Goal: Information Seeking & Learning: Find specific fact

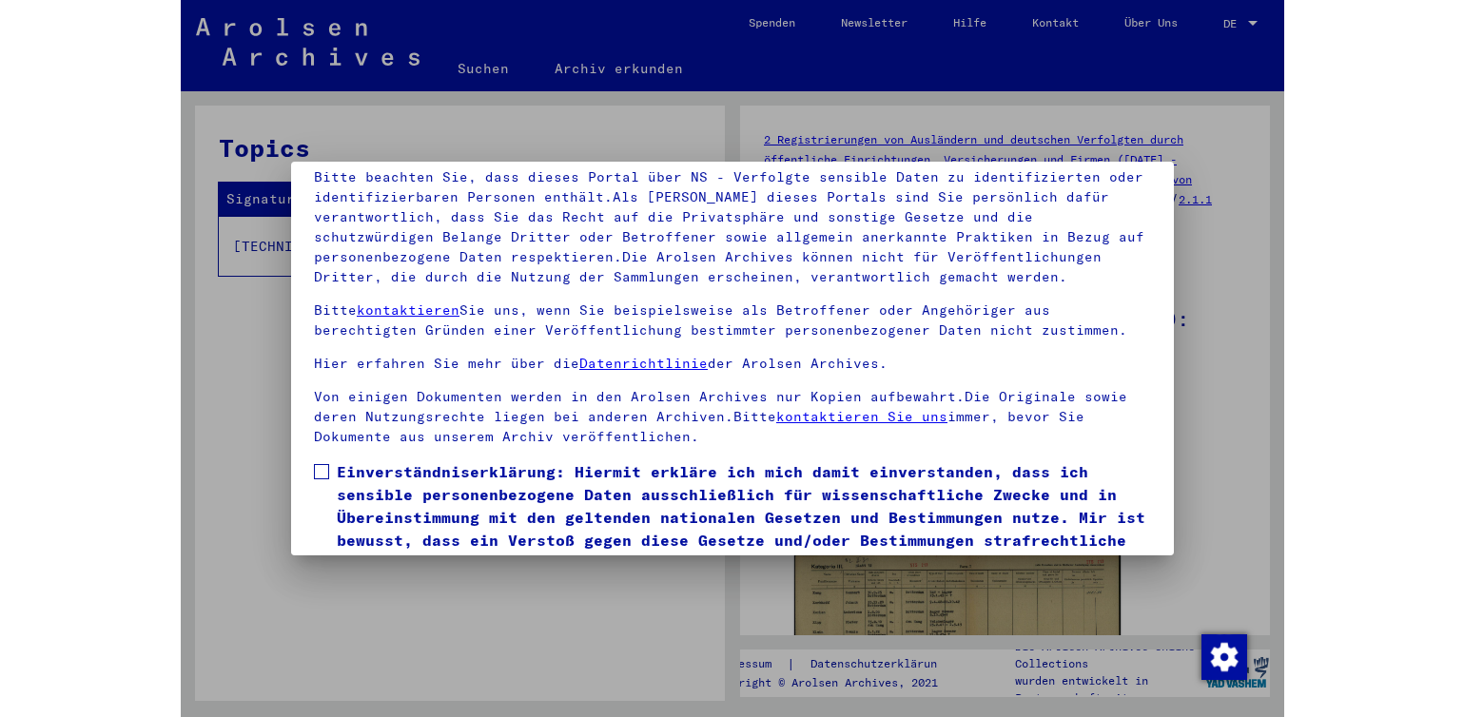
scroll to position [167, 0]
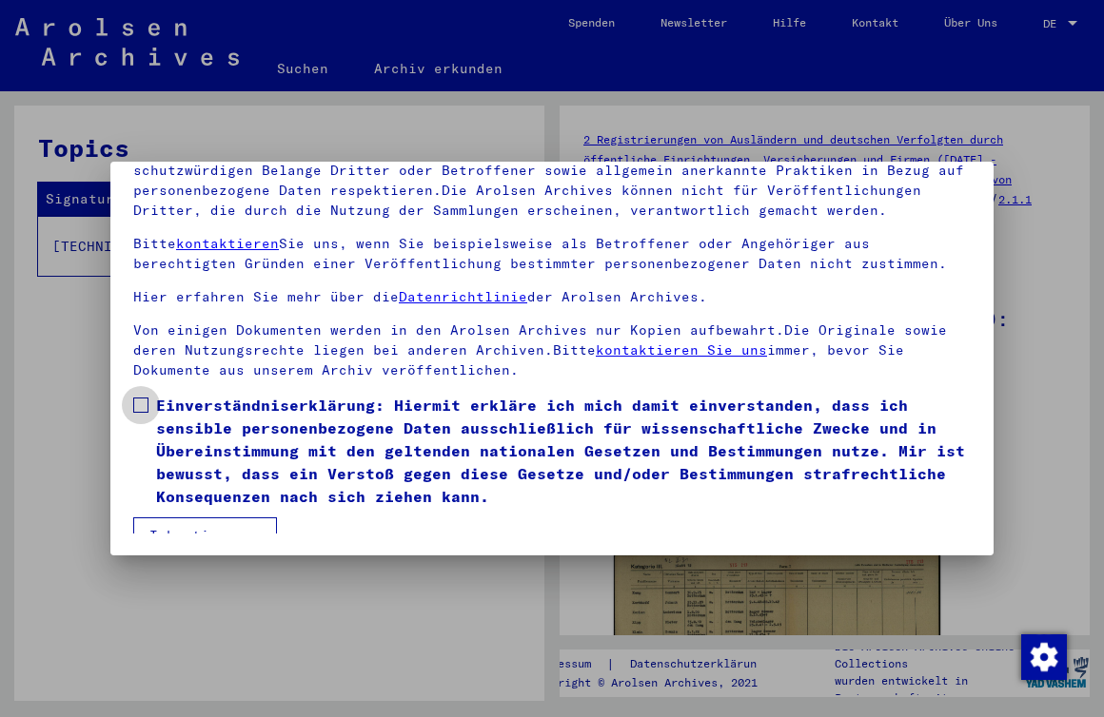
click at [135, 398] on span at bounding box center [140, 405] width 15 height 15
click at [181, 518] on button "Ich stimme zu" at bounding box center [205, 536] width 144 height 36
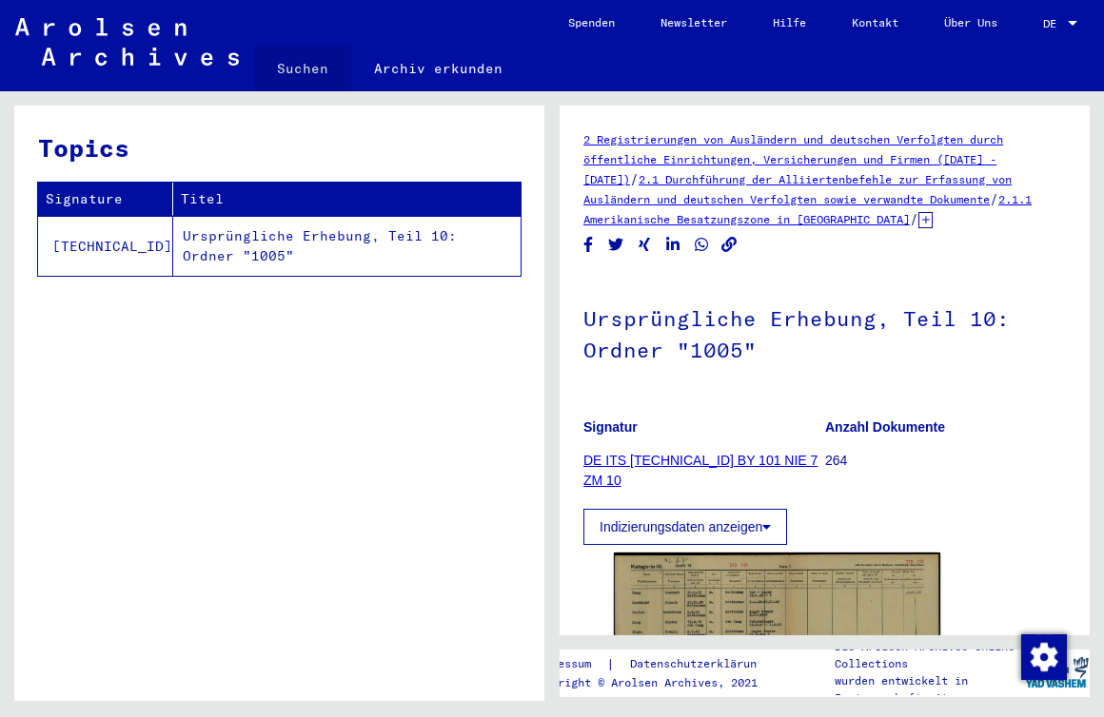
click at [301, 62] on link "Suchen" at bounding box center [302, 69] width 97 height 46
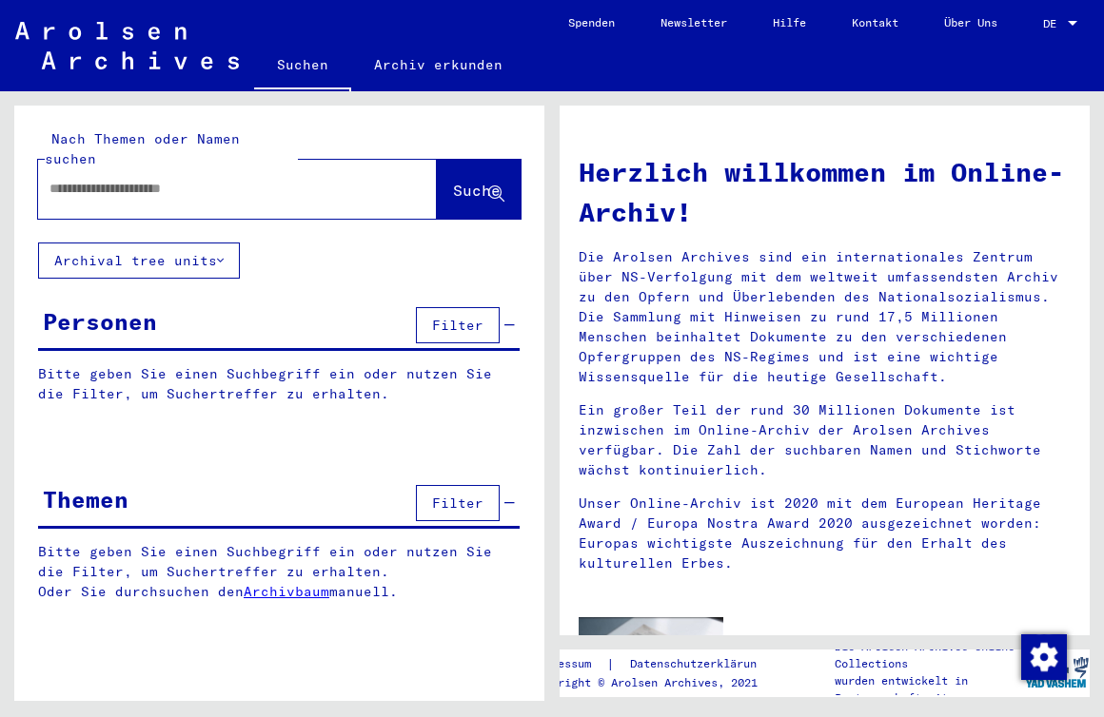
click at [128, 167] on div at bounding box center [209, 188] width 342 height 43
click at [91, 179] on input "text" at bounding box center [214, 189] width 330 height 20
type input "*********"
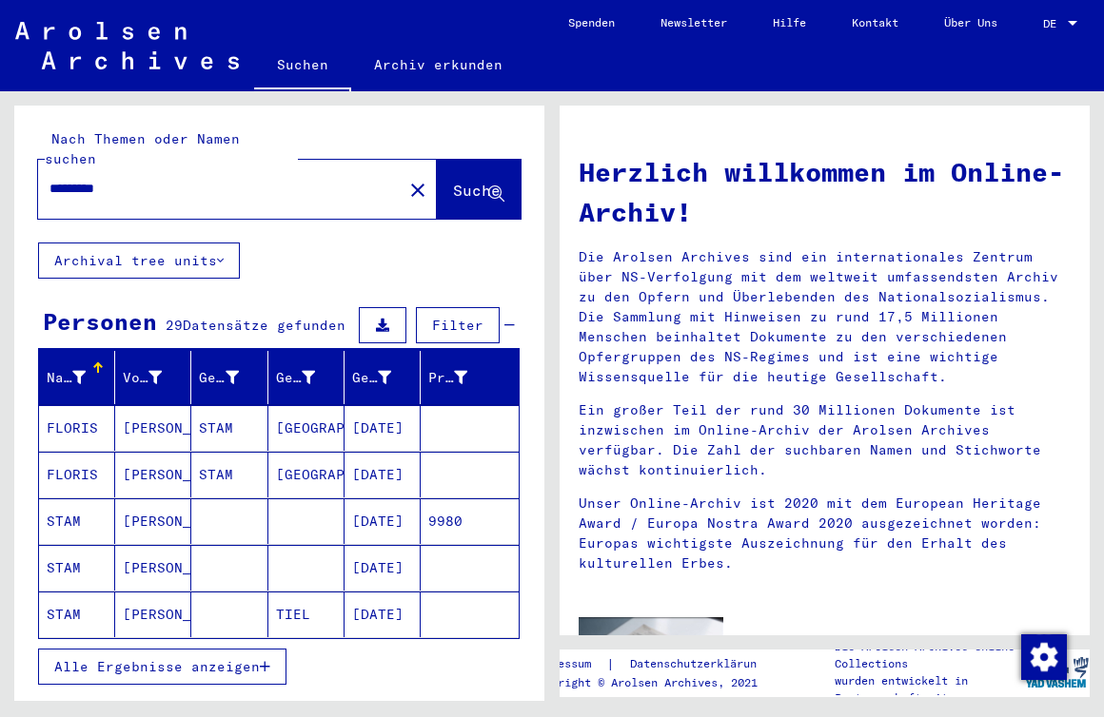
click at [127, 658] on span "Alle Ergebnisse anzeigen" at bounding box center [156, 666] width 205 height 17
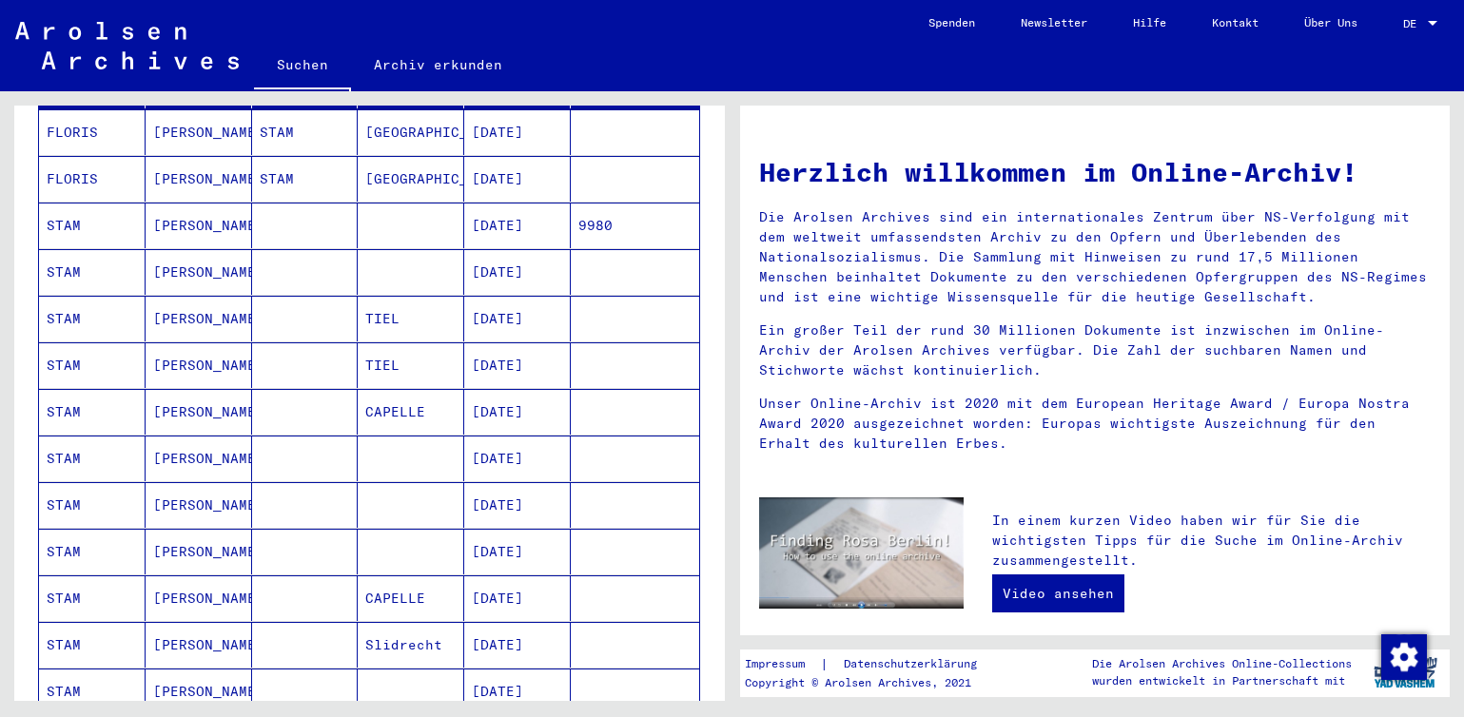
scroll to position [342, 0]
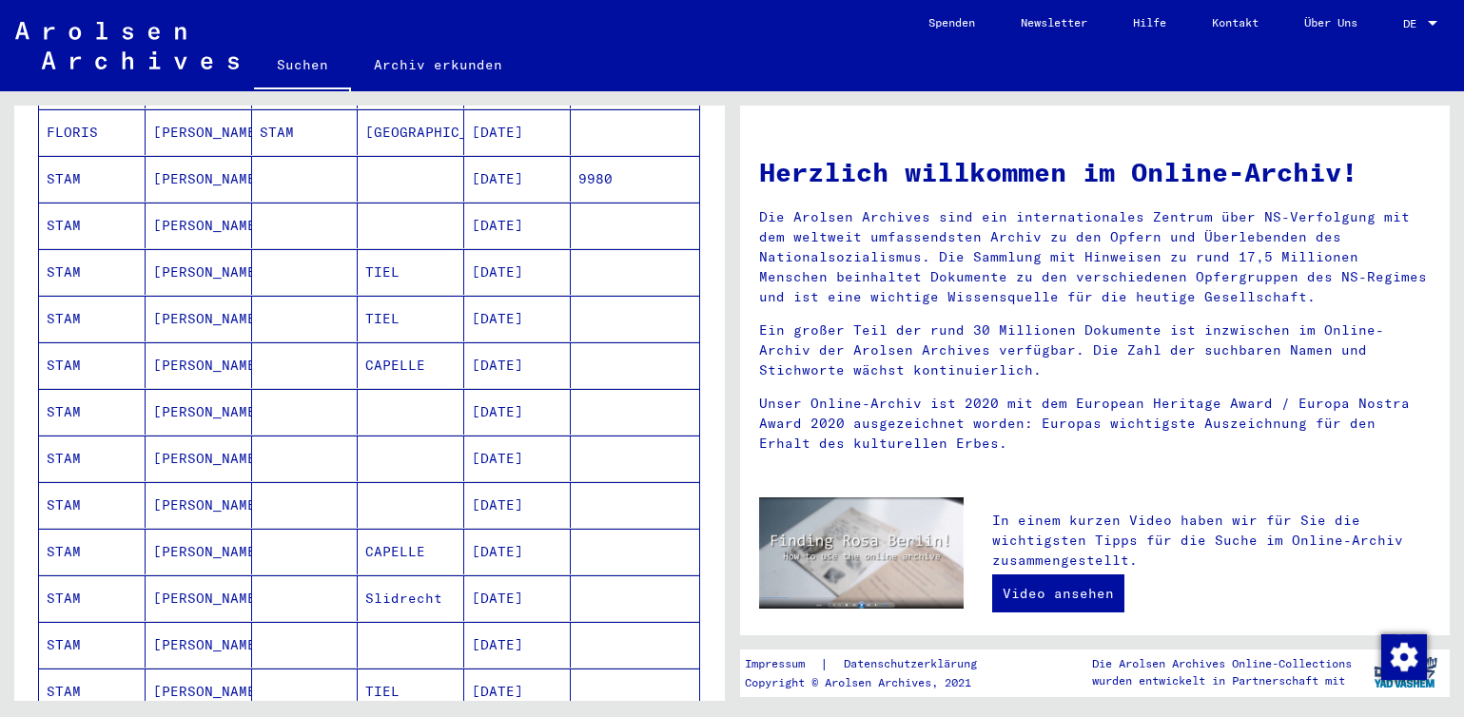
click at [187, 576] on mat-cell "[PERSON_NAME]" at bounding box center [199, 599] width 107 height 46
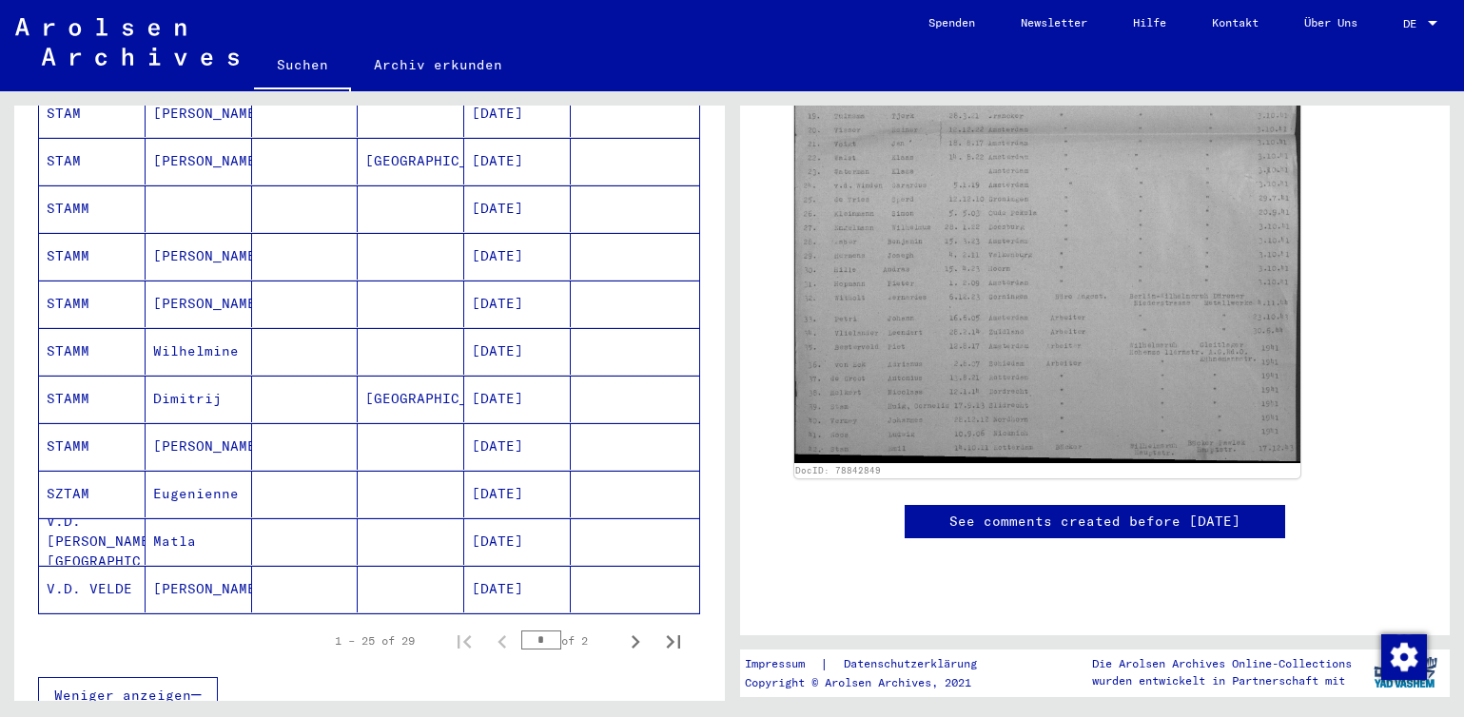
scroll to position [1028, 0]
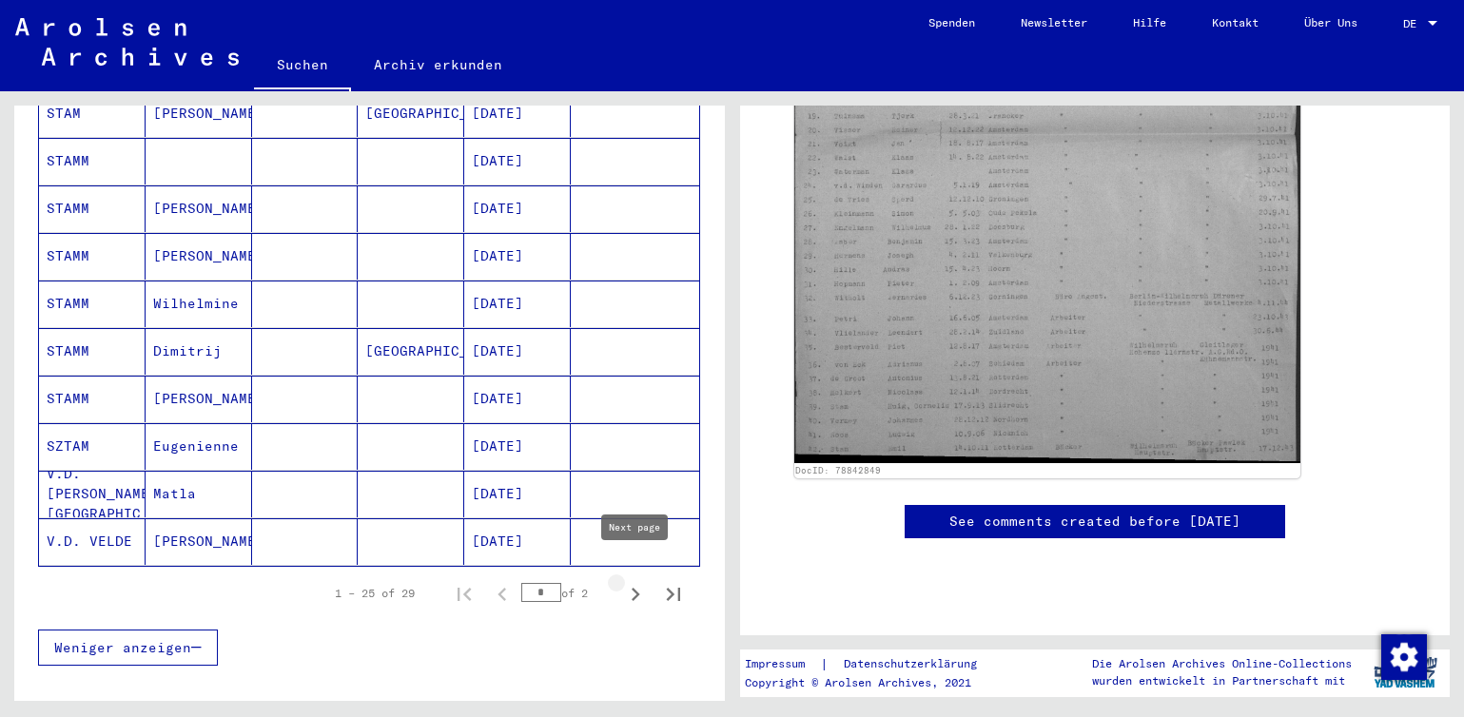
click at [634, 581] on icon "Next page" at bounding box center [635, 594] width 27 height 27
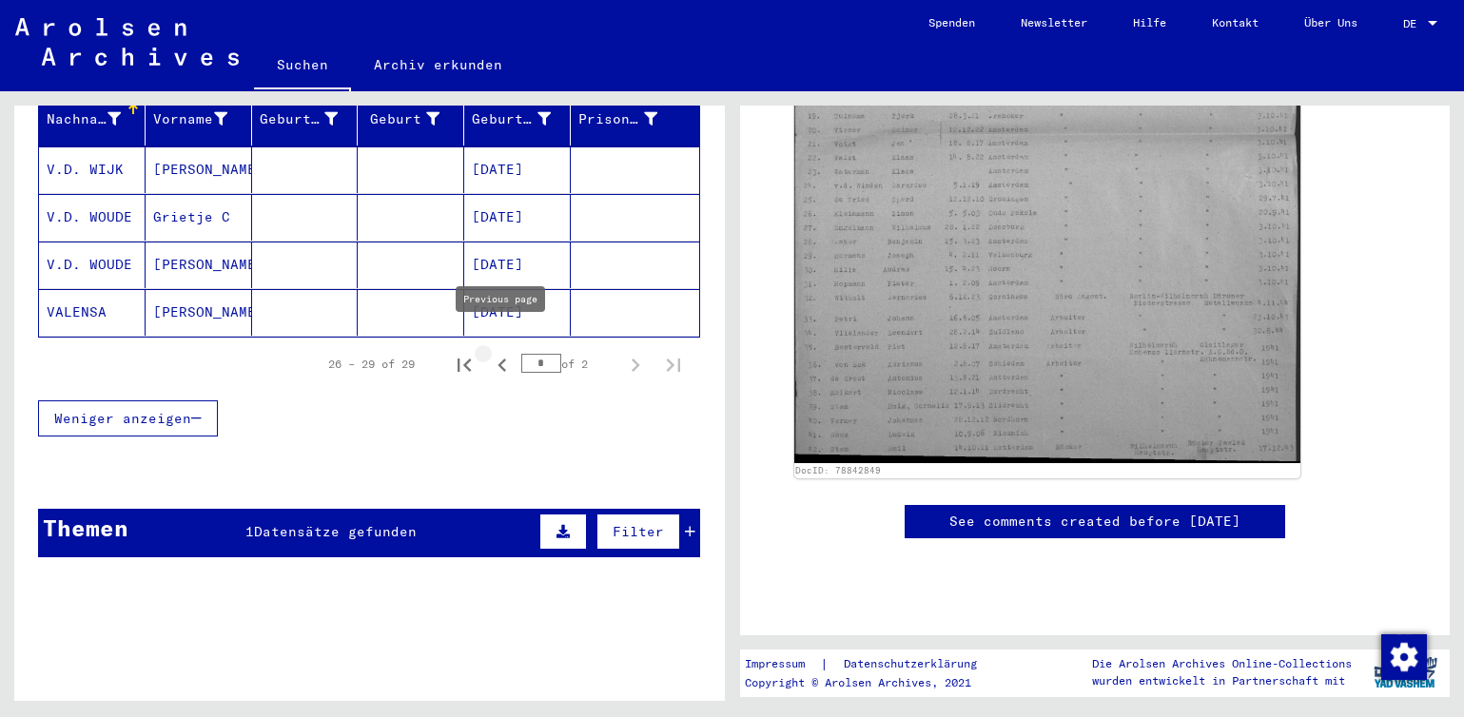
click at [505, 352] on icon "Previous page" at bounding box center [502, 365] width 27 height 27
type input "*"
